Goal: Information Seeking & Learning: Learn about a topic

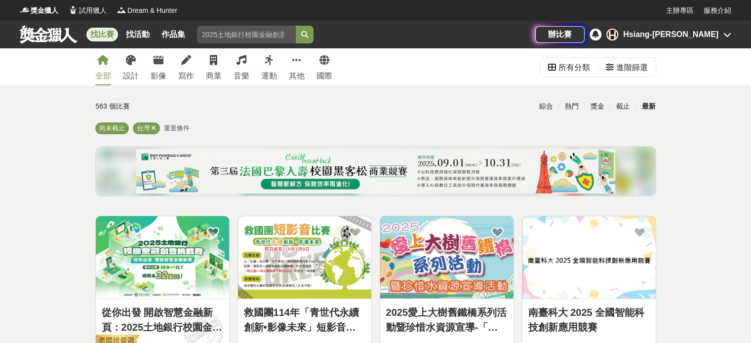
scroll to position [148, 0]
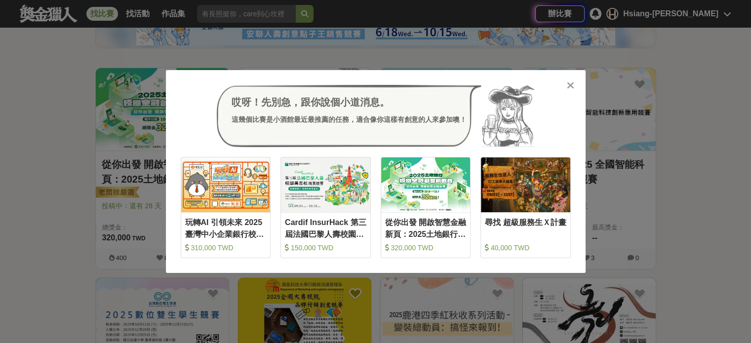
click at [566, 83] on div at bounding box center [571, 85] width 10 height 10
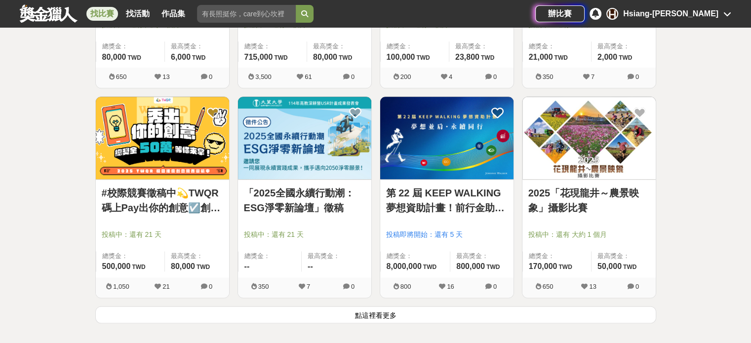
scroll to position [1184, 0]
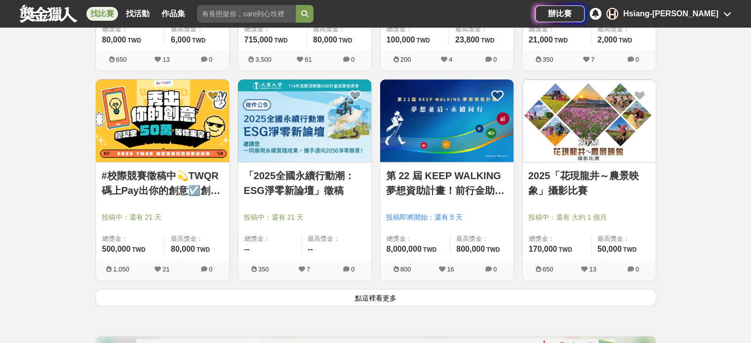
click at [367, 298] on button "點這裡看更多" at bounding box center [375, 297] width 561 height 17
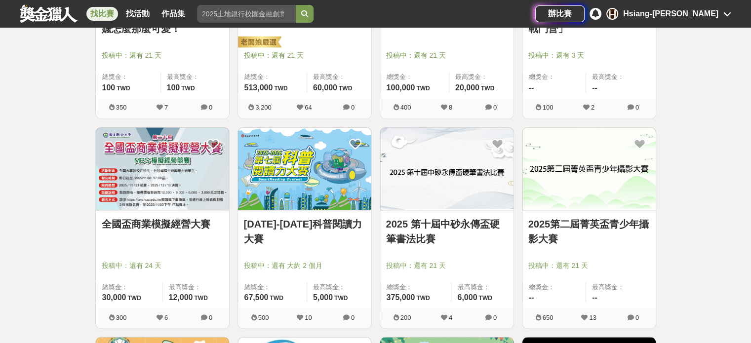
scroll to position [1826, 0]
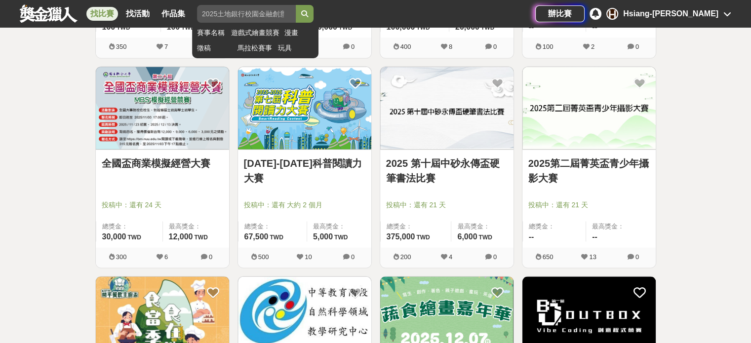
click at [225, 20] on input "search" at bounding box center [246, 14] width 99 height 18
type input "g"
click at [296, 5] on button "submit" at bounding box center [305, 14] width 18 height 18
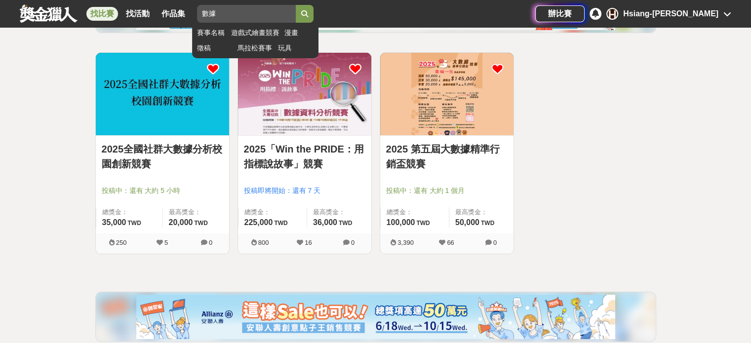
scroll to position [146, 0]
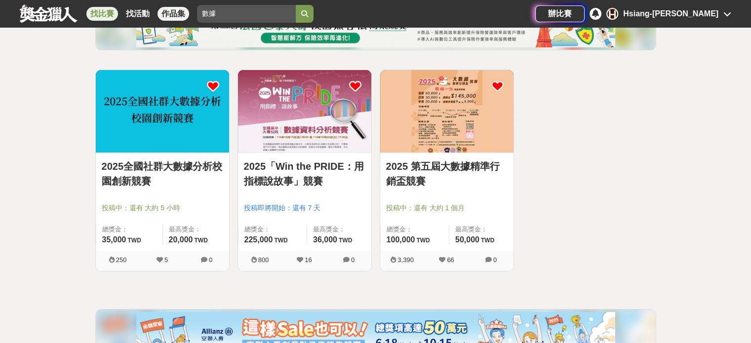
drag, startPoint x: 231, startPoint y: 17, endPoint x: 161, endPoint y: 17, distance: 70.1
click at [161, 17] on div "找比賽 找活動 作品集 數據 賽事名稱 遊戲式繪畫競賽 漫畫 徵稿 [PERSON_NAME]賽事 玩具" at bounding box center [277, 14] width 515 height 28
type input "data"
click at [296, 5] on button "submit" at bounding box center [305, 14] width 18 height 18
